Goal: Task Accomplishment & Management: Use online tool/utility

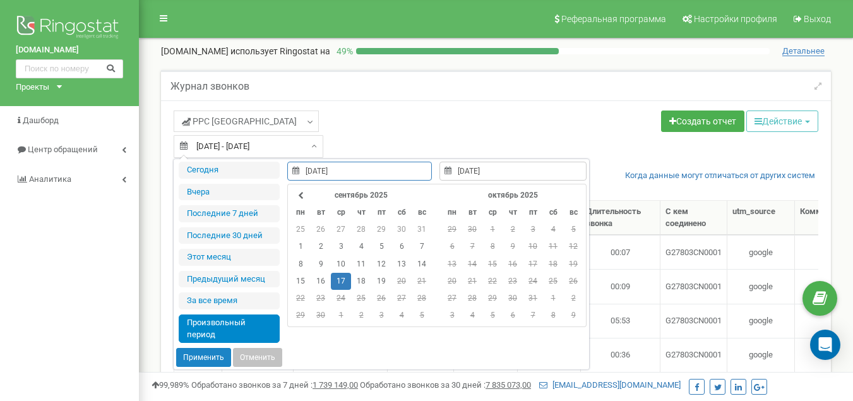
select select "100"
type input "[DATE]"
click at [364, 283] on td "18" at bounding box center [361, 281] width 20 height 17
type input "[DATE]"
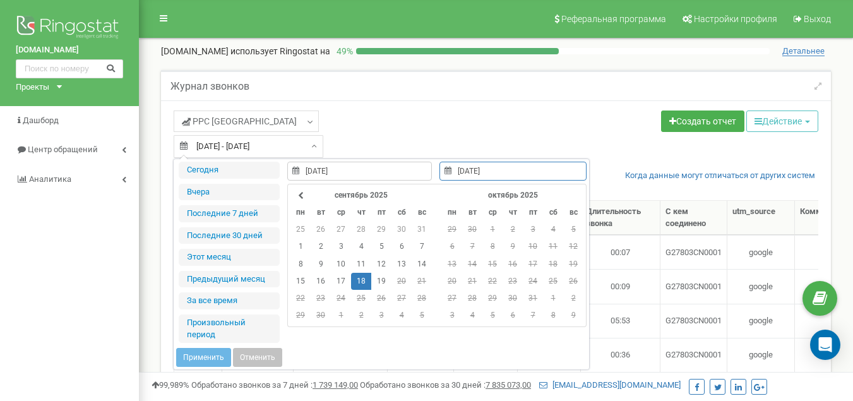
click at [364, 283] on td "18" at bounding box center [361, 281] width 20 height 17
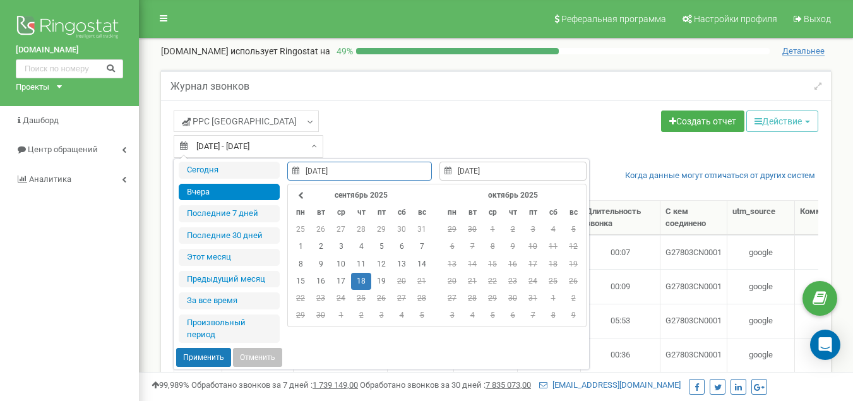
type input "[DATE]"
click at [218, 359] on button "Применить" at bounding box center [203, 357] width 55 height 19
type input "[DATE] - [DATE]"
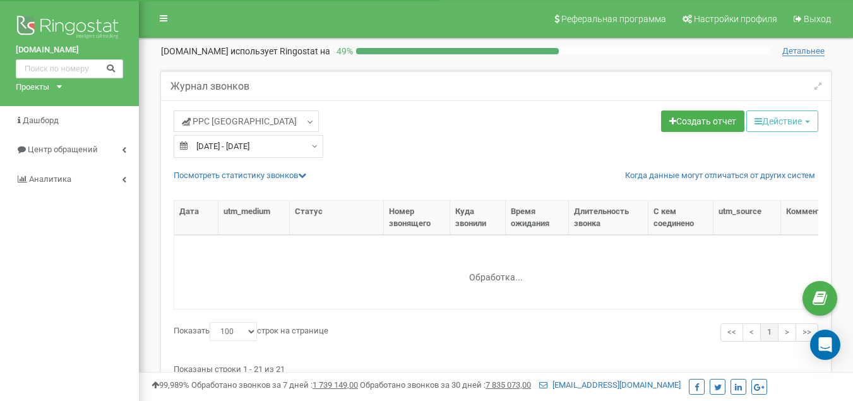
select select "100"
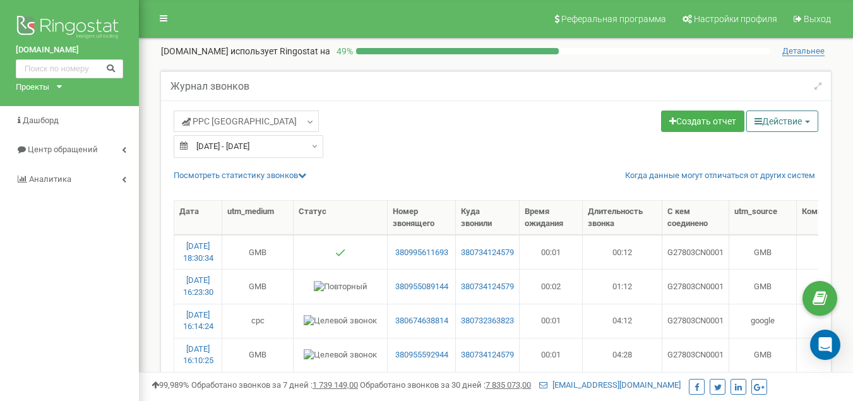
click at [754, 123] on icon "button" at bounding box center [758, 121] width 8 height 9
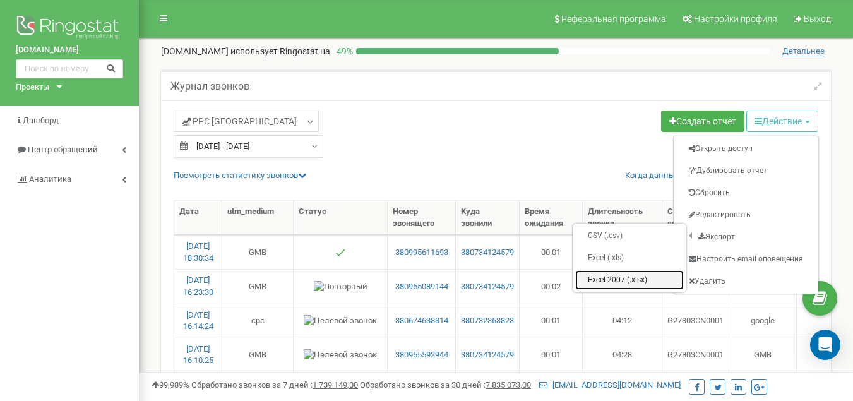
click at [615, 277] on link "Excel 2007 (.xlsx)" at bounding box center [629, 280] width 109 height 20
